Goal: Check status: Check status

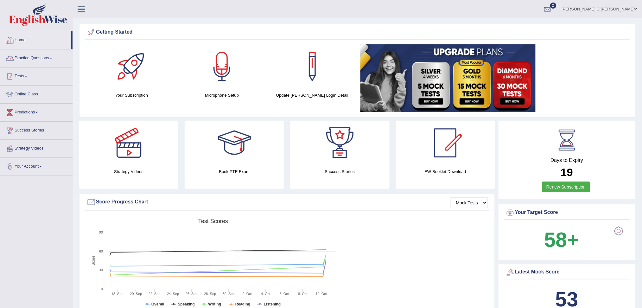
click at [32, 76] on link "Tests" at bounding box center [36, 75] width 72 height 16
click at [20, 115] on link "History" at bounding box center [41, 113] width 59 height 11
click at [32, 79] on link "Tests" at bounding box center [36, 75] width 72 height 16
click at [41, 110] on link "History" at bounding box center [41, 113] width 59 height 11
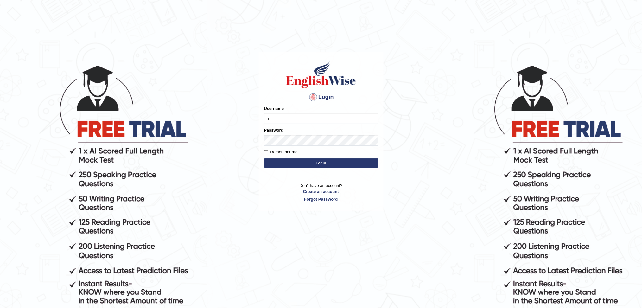
type input "NIELE"
click at [318, 166] on button "Login" at bounding box center [321, 162] width 114 height 9
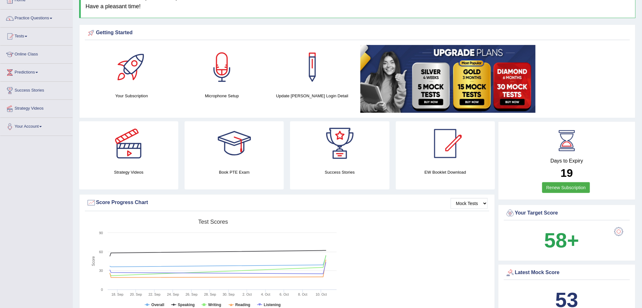
scroll to position [42, 0]
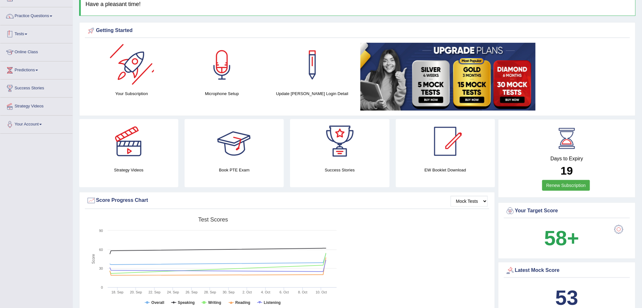
click at [36, 32] on link "Tests" at bounding box center [36, 33] width 72 height 16
click at [29, 72] on link "History" at bounding box center [41, 71] width 59 height 11
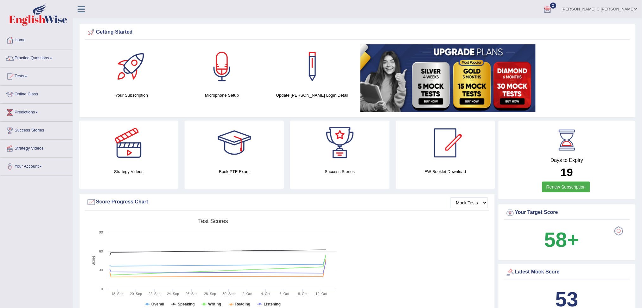
click at [633, 9] on link "[PERSON_NAME] C [PERSON_NAME]" at bounding box center [599, 8] width 85 height 16
click at [598, 81] on link "Log out" at bounding box center [600, 75] width 84 height 15
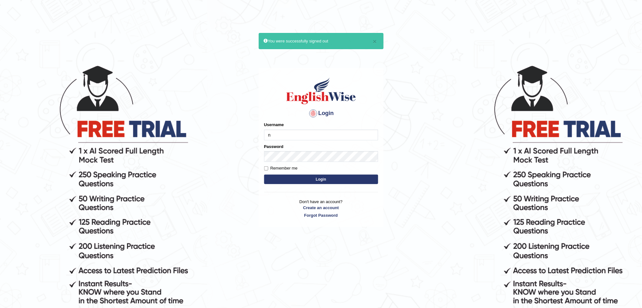
type input "NIELE"
click at [327, 181] on button "Login" at bounding box center [321, 178] width 114 height 9
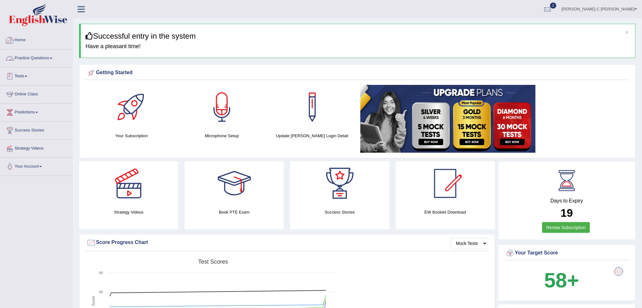
click at [34, 77] on link "Tests" at bounding box center [36, 75] width 72 height 16
click at [20, 113] on link "History" at bounding box center [41, 113] width 59 height 11
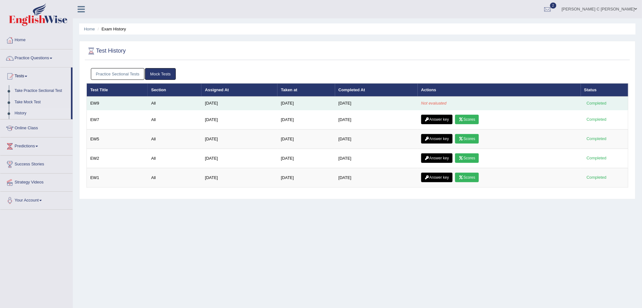
click at [424, 102] on td "Not evaluated" at bounding box center [499, 103] width 163 height 13
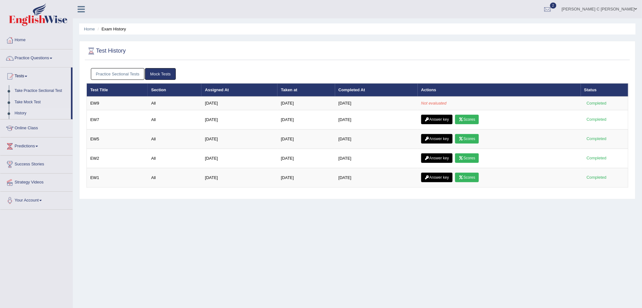
click at [165, 72] on link "Mock Tests" at bounding box center [160, 74] width 31 height 12
click at [120, 71] on link "Practice Sectional Tests" at bounding box center [118, 74] width 54 height 12
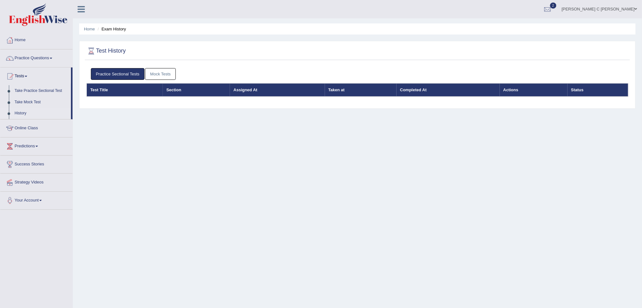
click at [162, 74] on link "Mock Tests" at bounding box center [160, 74] width 31 height 12
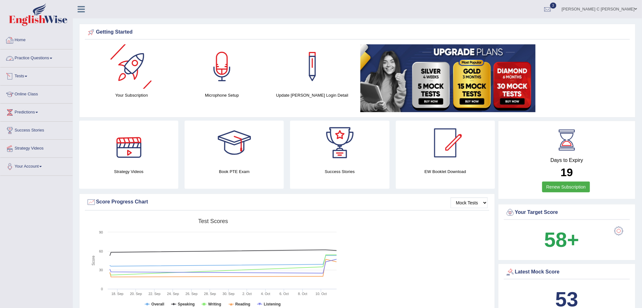
click at [25, 40] on link "Home" at bounding box center [36, 39] width 72 height 16
click at [25, 40] on link "Home" at bounding box center [35, 39] width 71 height 16
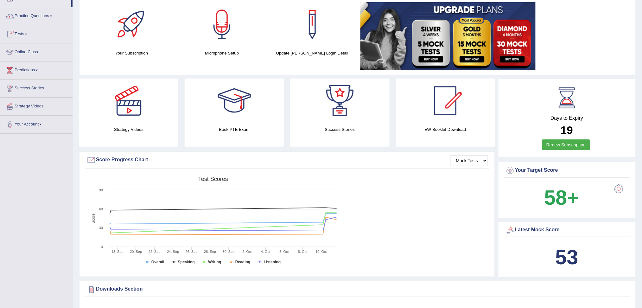
click at [34, 36] on link "Tests" at bounding box center [36, 33] width 72 height 16
click at [24, 68] on link "History" at bounding box center [41, 71] width 59 height 11
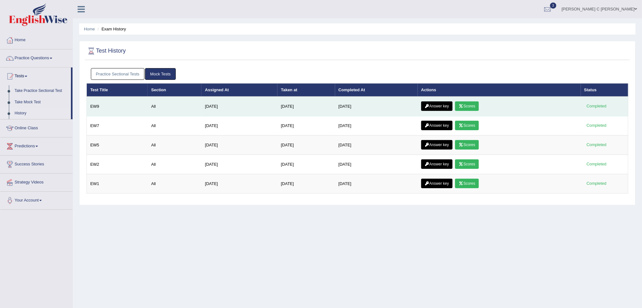
click at [476, 108] on link "Scores" at bounding box center [466, 105] width 23 height 9
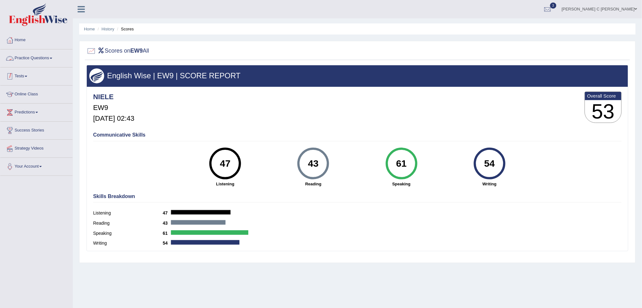
click at [34, 76] on link "Tests" at bounding box center [36, 75] width 72 height 16
click at [23, 113] on link "History" at bounding box center [41, 113] width 59 height 11
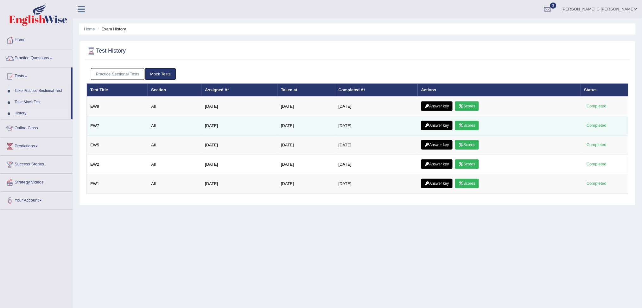
click at [474, 124] on link "Scores" at bounding box center [466, 125] width 23 height 9
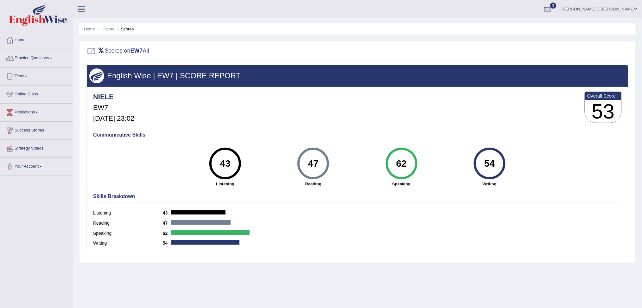
click at [46, 56] on link "Practice Questions" at bounding box center [36, 57] width 72 height 16
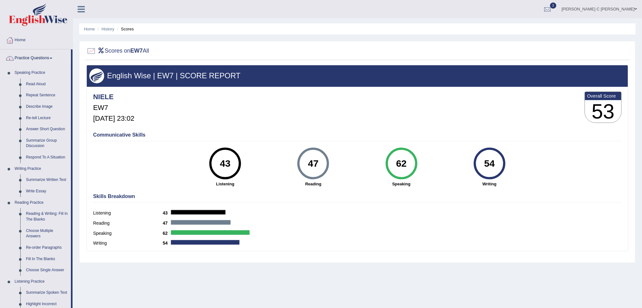
click at [45, 60] on link "Practice Questions" at bounding box center [35, 57] width 71 height 16
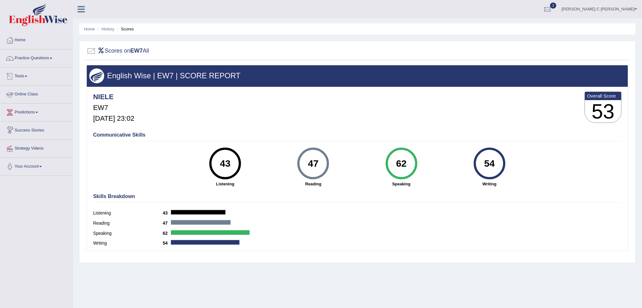
click at [29, 78] on link "Tests" at bounding box center [36, 75] width 72 height 16
click at [27, 113] on link "History" at bounding box center [41, 113] width 59 height 11
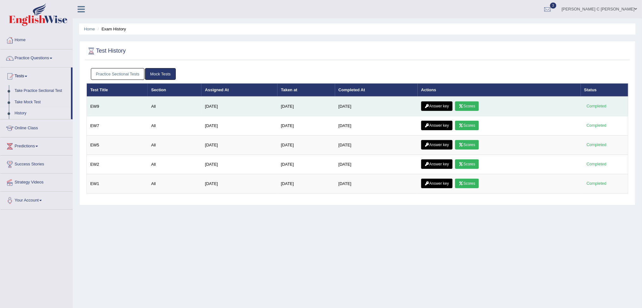
click at [473, 105] on link "Scores" at bounding box center [466, 105] width 23 height 9
